Goal: Task Accomplishment & Management: Manage account settings

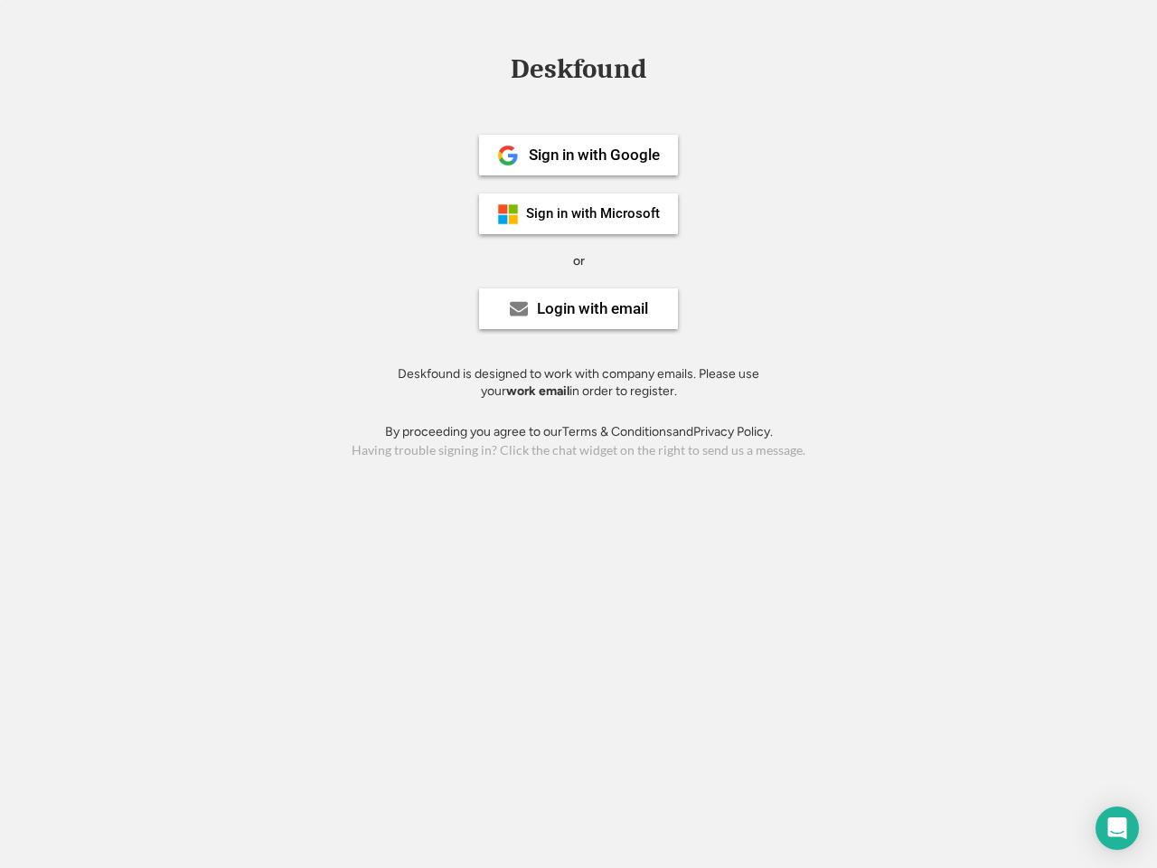
click at [578, 258] on div "or" at bounding box center [579, 261] width 12 height 18
click at [578, 72] on div "Deskfound" at bounding box center [579, 69] width 154 height 28
click at [494, 68] on div "Deskfound" at bounding box center [578, 72] width 1157 height 34
click at [578, 72] on div "Deskfound" at bounding box center [579, 69] width 154 height 28
click at [578, 260] on div "or" at bounding box center [579, 261] width 12 height 18
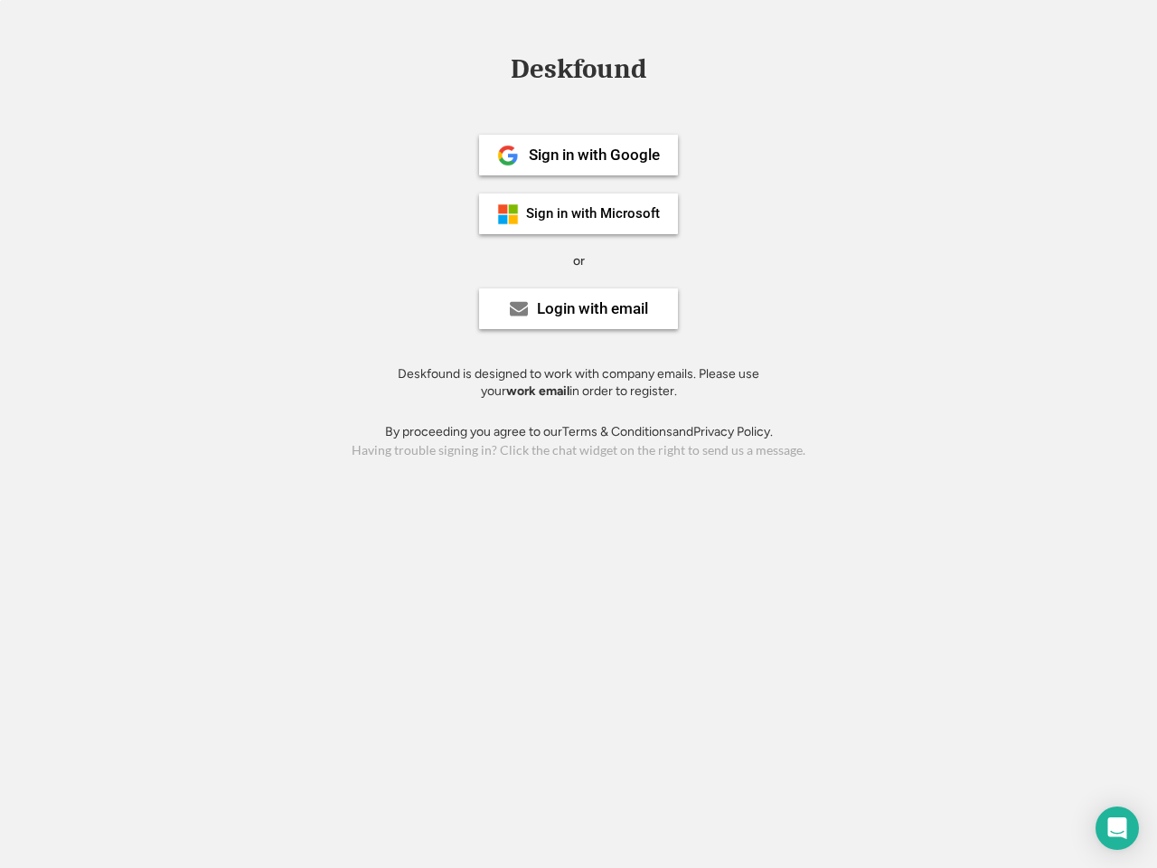
click at [578, 155] on div "Sign in with Google" at bounding box center [594, 154] width 131 height 15
click at [594, 155] on div "Sign in with Google" at bounding box center [594, 154] width 131 height 15
click at [508, 155] on img at bounding box center [508, 156] width 22 height 22
click at [578, 213] on div "Sign in with Microsoft" at bounding box center [593, 214] width 134 height 14
click at [594, 213] on div "Sign in with Microsoft" at bounding box center [593, 214] width 134 height 14
